Goal: Navigation & Orientation: Find specific page/section

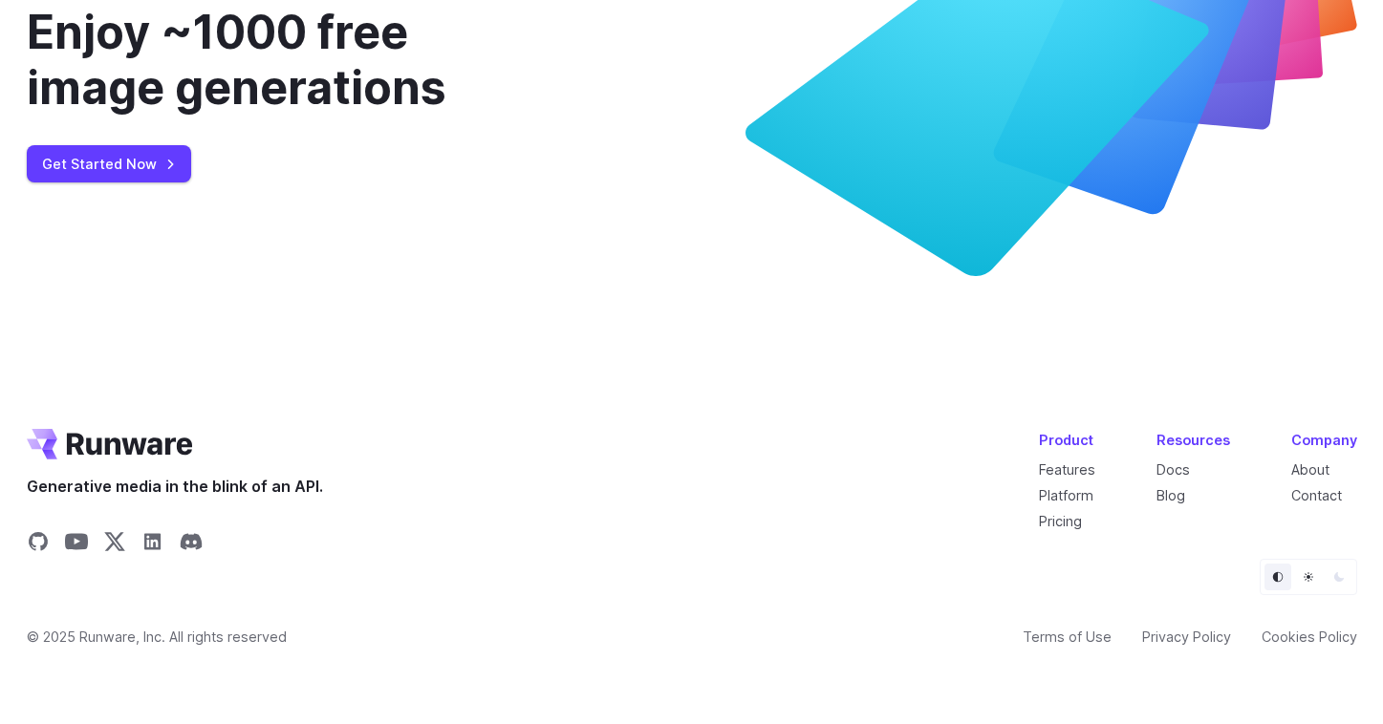
scroll to position [7328, 0]
click at [1311, 468] on link "About" at bounding box center [1310, 470] width 38 height 16
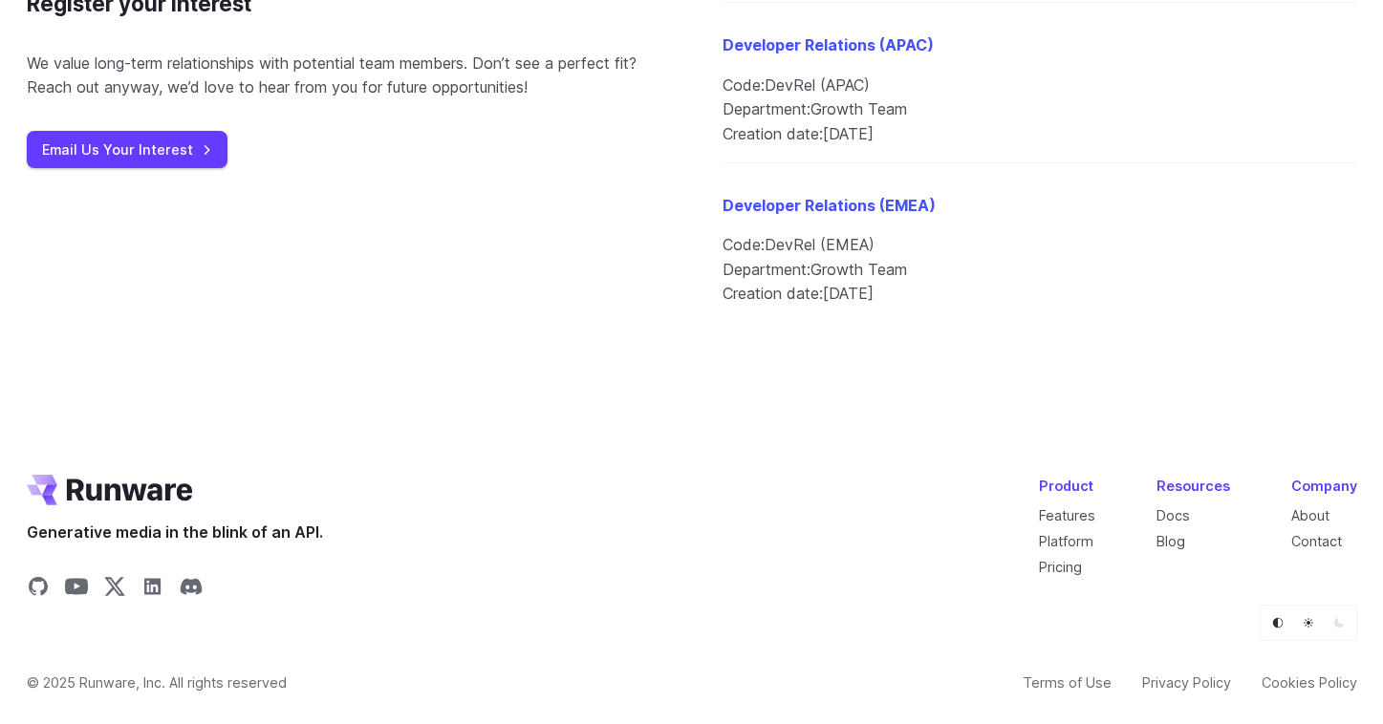
scroll to position [2546, 0]
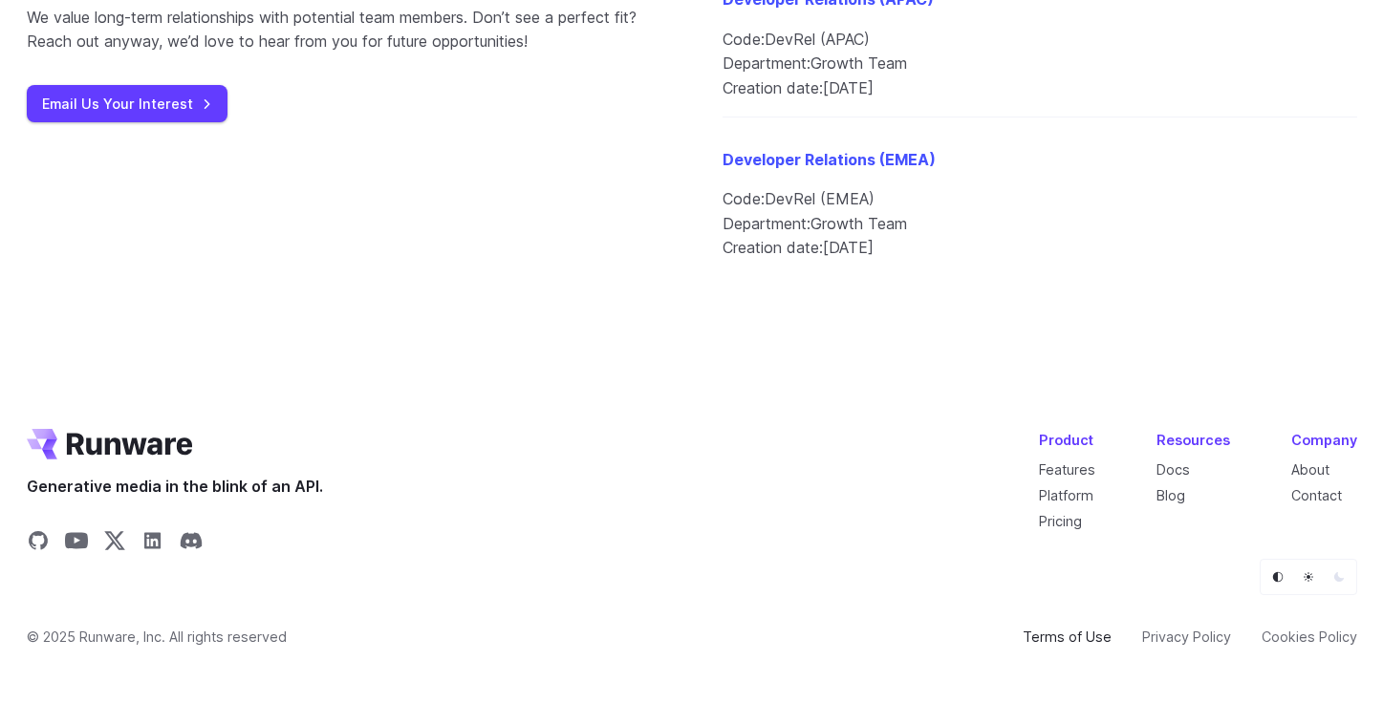
click at [1084, 641] on link "Terms of Use" at bounding box center [1067, 637] width 89 height 22
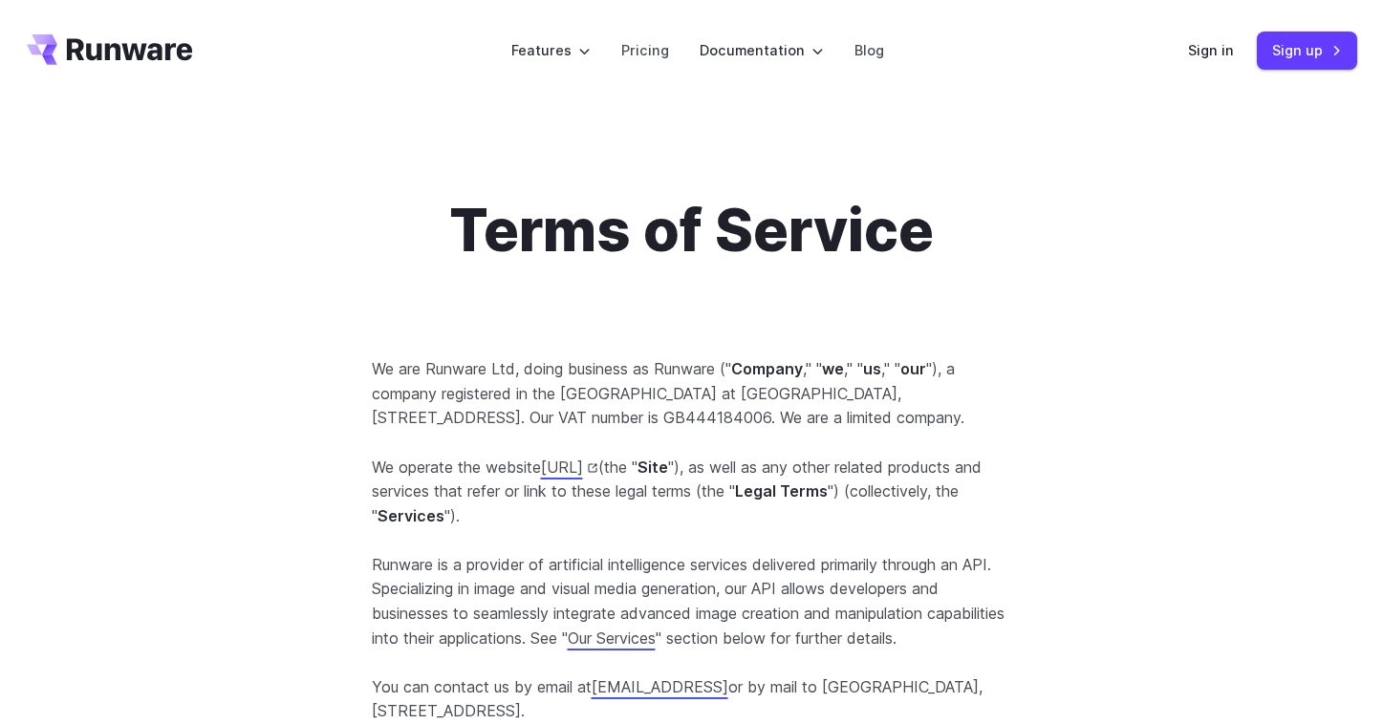
scroll to position [4, 0]
drag, startPoint x: 701, startPoint y: 394, endPoint x: 851, endPoint y: 392, distance: 150.1
click at [851, 392] on p "We are Runware Ltd, doing business as Runware (" Company ," " we ," " us ," " o…" at bounding box center [692, 393] width 640 height 74
